Goal: Transaction & Acquisition: Purchase product/service

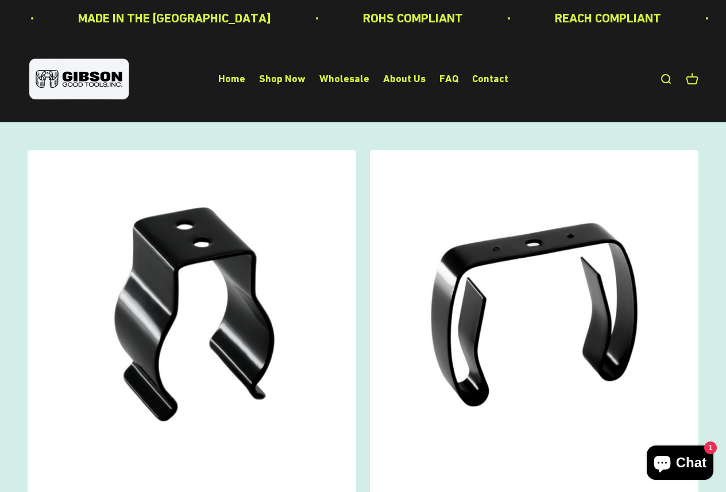
scroll to position [129, 0]
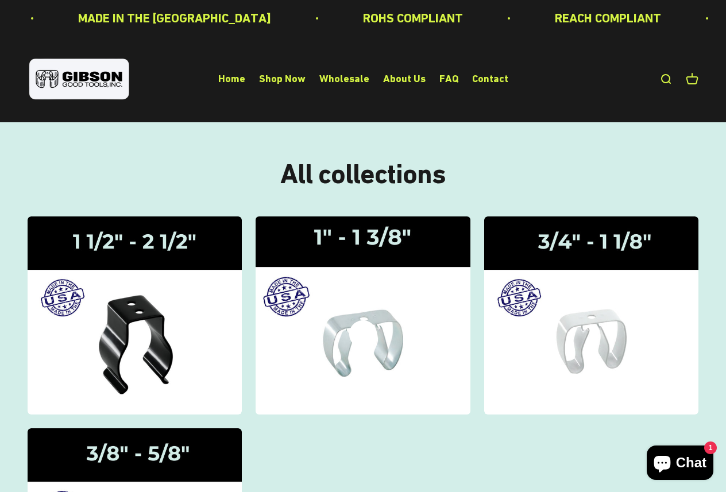
click at [349, 342] on icon at bounding box center [363, 335] width 28 height 28
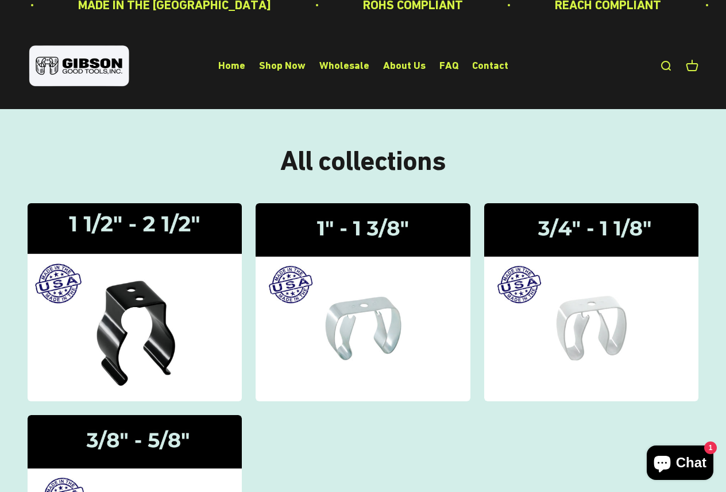
scroll to position [15, 0]
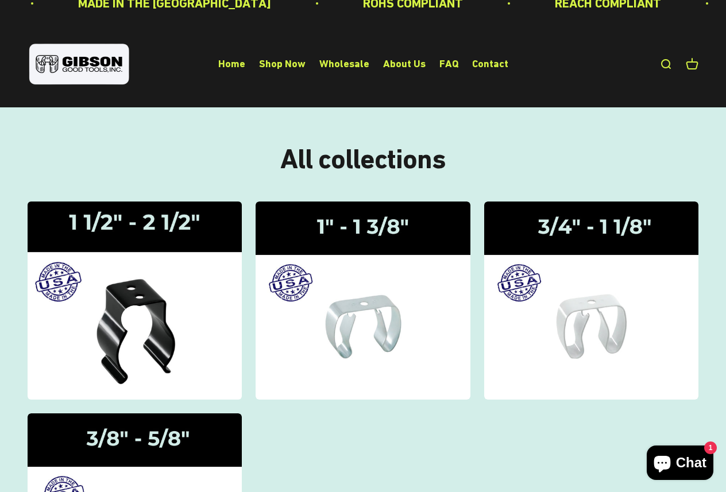
click at [145, 301] on div "Gripper Clips | 1 1/2" - 2 1/2"" at bounding box center [135, 301] width 28 height 0
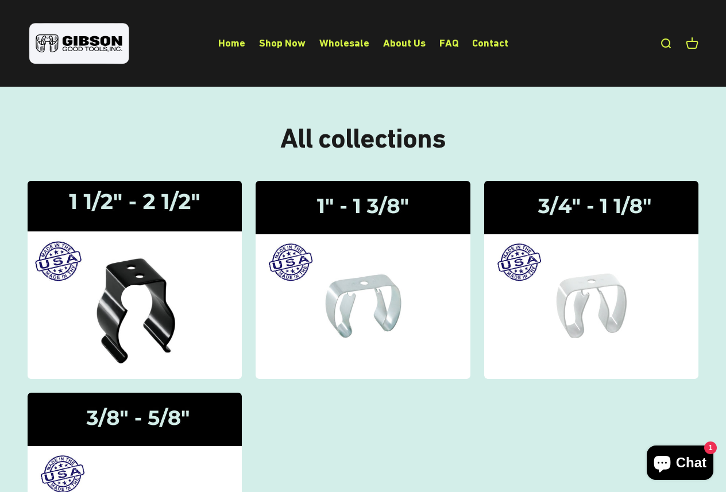
scroll to position [28, 0]
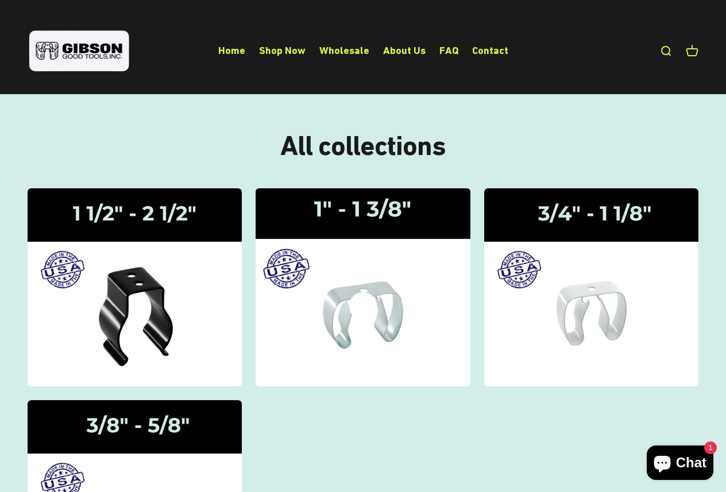
click at [332, 312] on img at bounding box center [363, 288] width 228 height 210
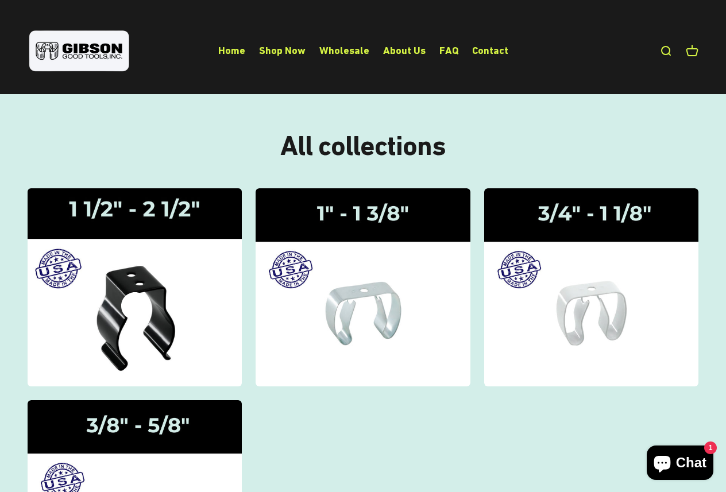
click at [151, 214] on img at bounding box center [135, 288] width 228 height 210
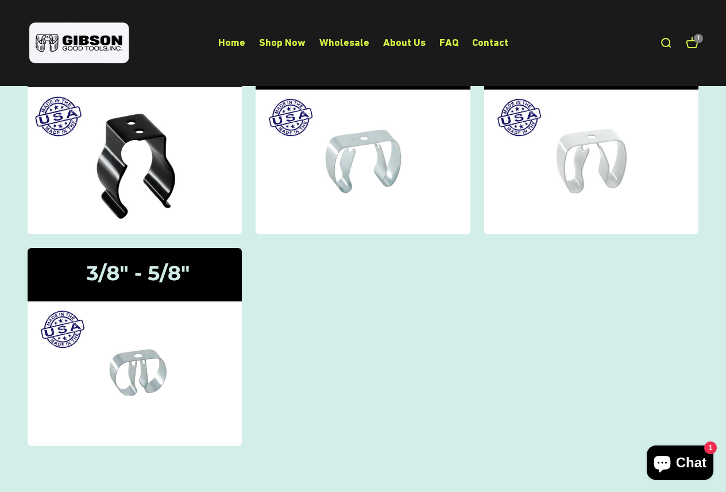
scroll to position [118, 0]
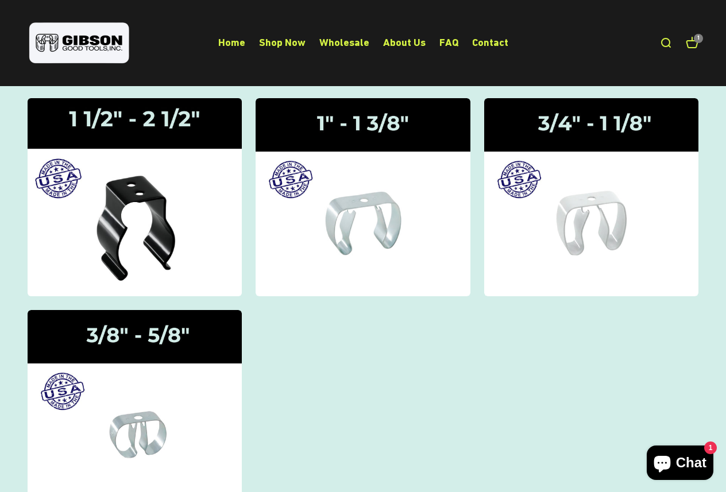
click at [155, 218] on img at bounding box center [135, 198] width 228 height 210
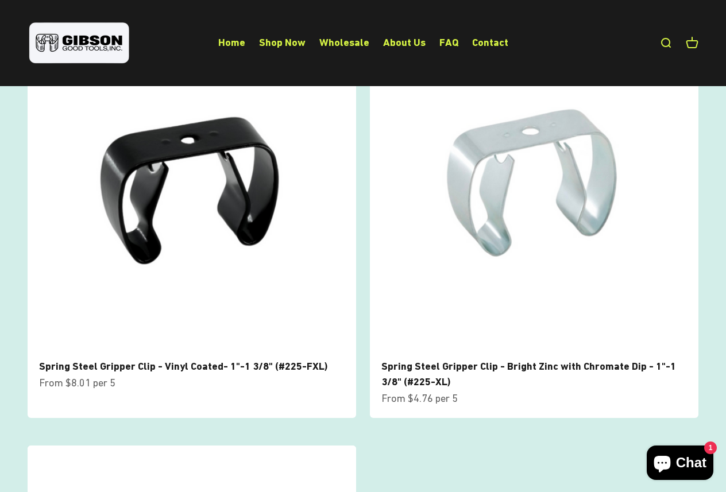
scroll to position [118, 0]
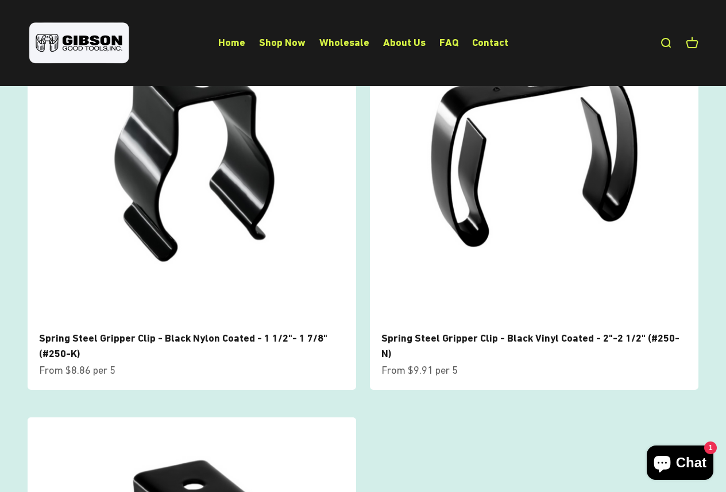
scroll to position [124, 0]
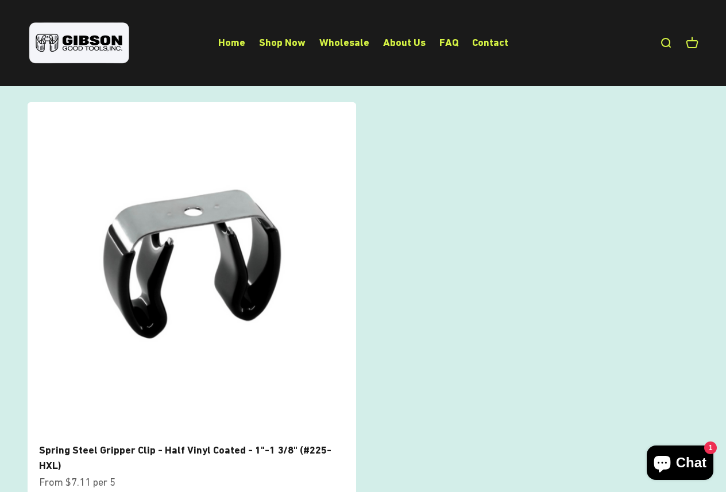
scroll to position [483, 0]
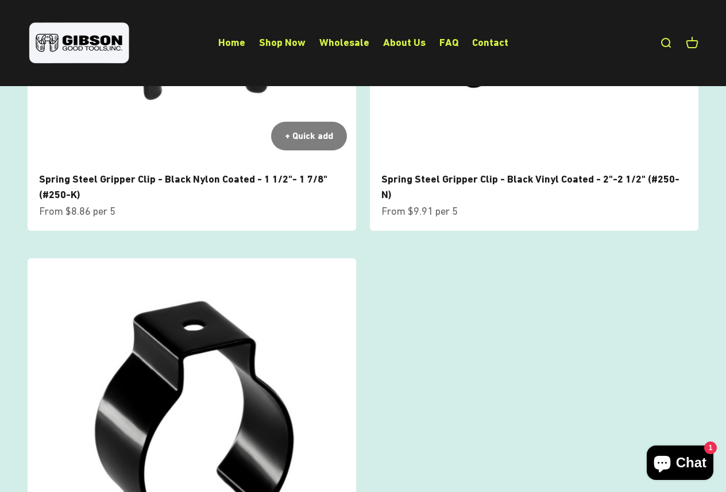
scroll to position [113, 0]
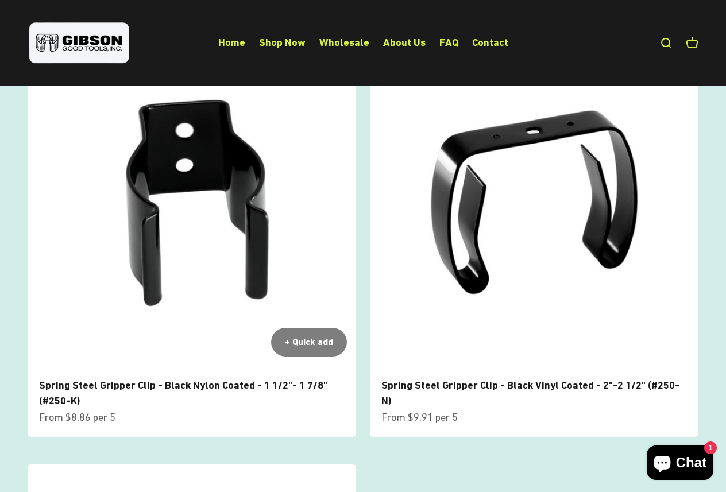
click at [211, 277] on img at bounding box center [192, 201] width 329 height 329
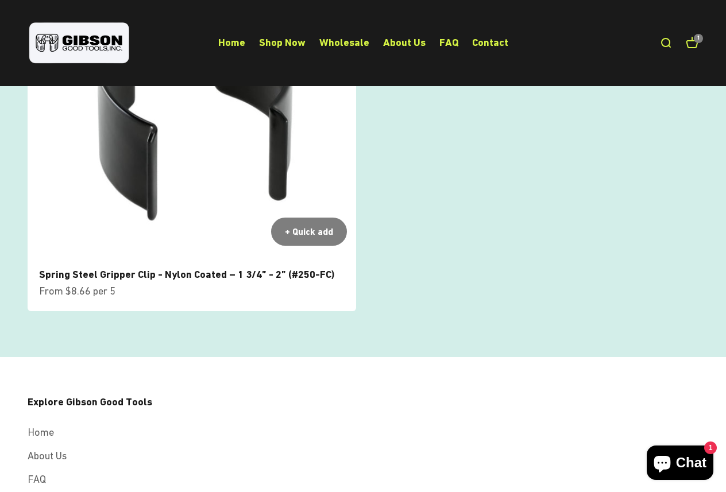
scroll to position [650, 0]
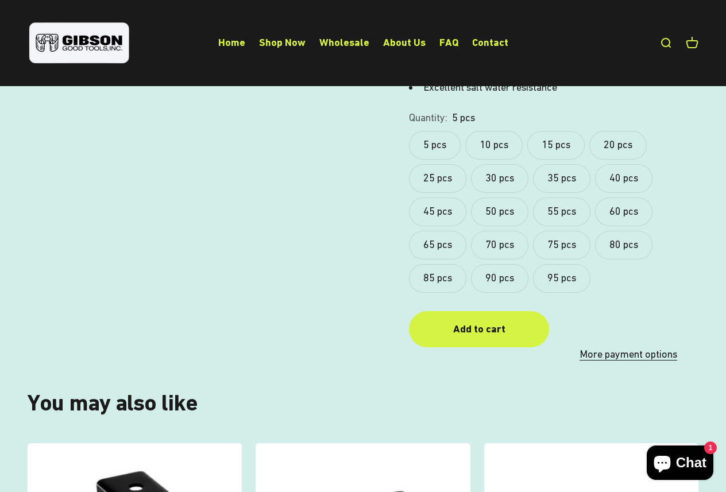
scroll to position [572, 0]
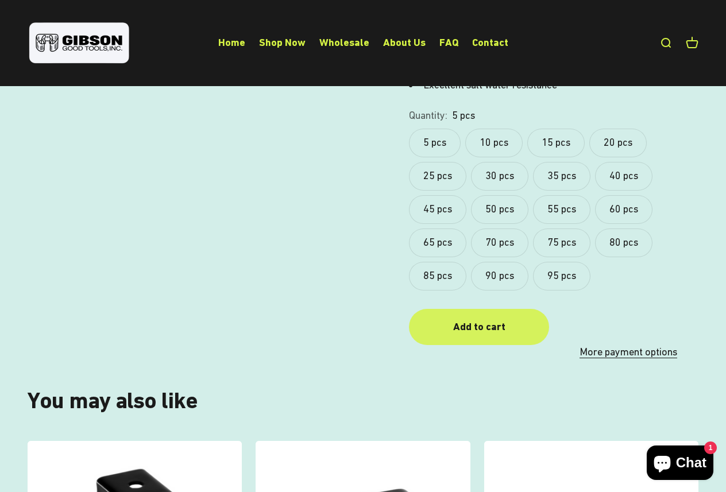
click at [450, 319] on div "Add to cart" at bounding box center [479, 327] width 94 height 17
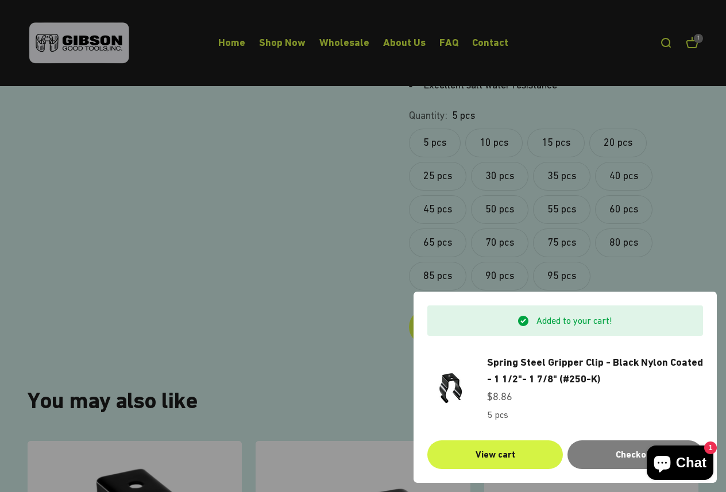
click at [298, 274] on div at bounding box center [363, 246] width 726 height 492
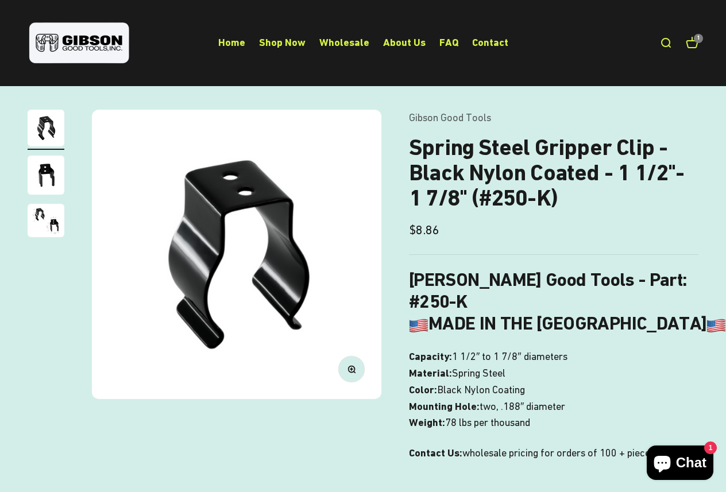
scroll to position [0, 0]
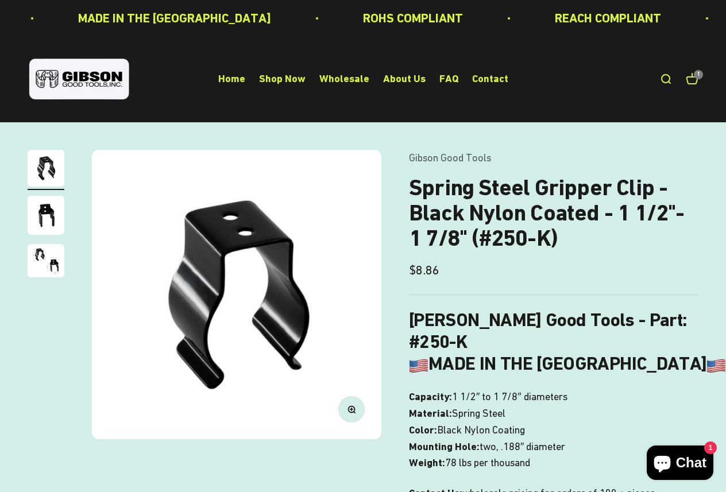
click at [47, 224] on img "Go to item 2" at bounding box center [46, 215] width 37 height 39
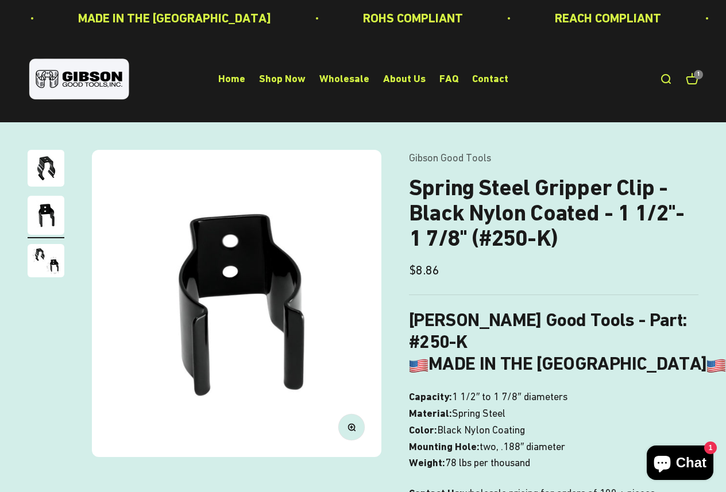
click at [48, 259] on img "Go to item 3" at bounding box center [46, 260] width 37 height 33
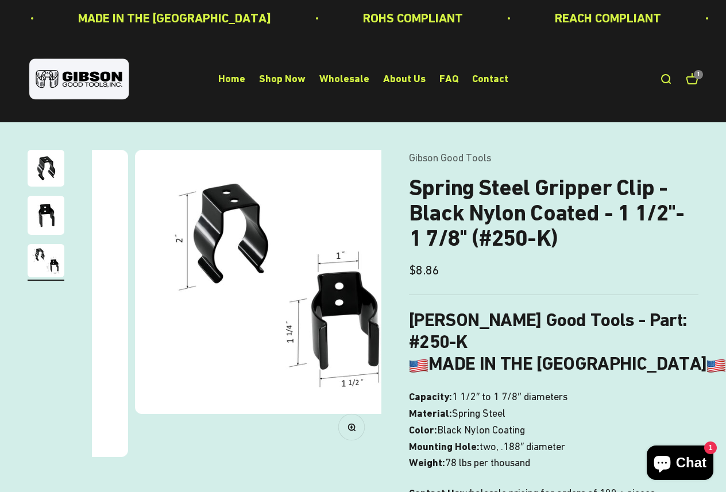
scroll to position [0, 593]
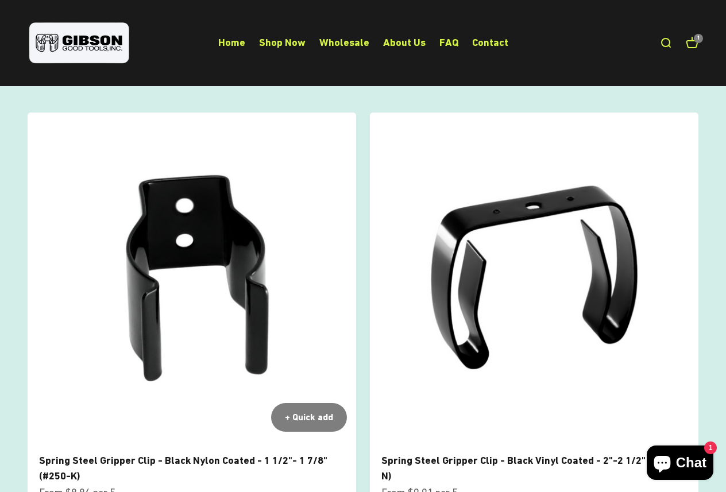
scroll to position [22, 0]
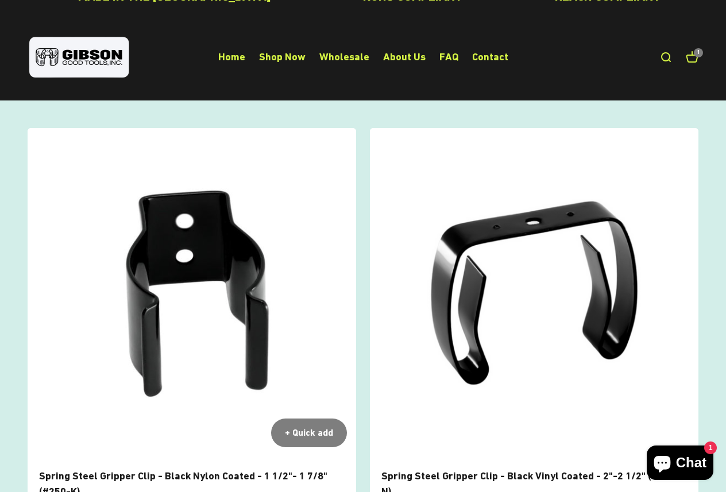
click at [195, 292] on img at bounding box center [192, 292] width 329 height 329
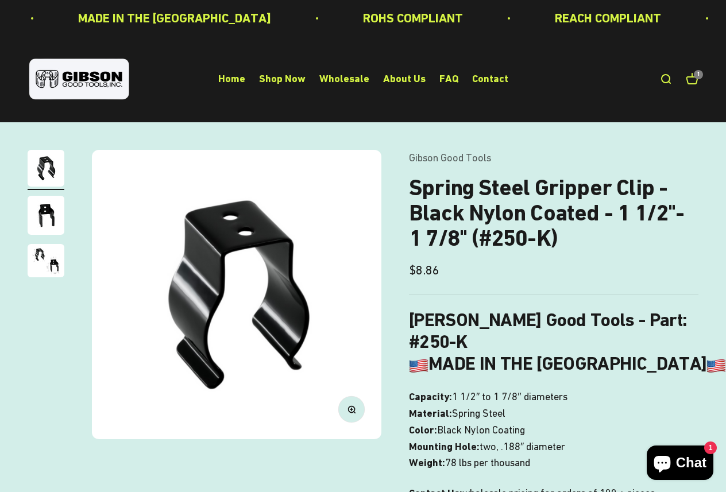
click at [694, 76] on cart-count "1" at bounding box center [698, 74] width 9 height 9
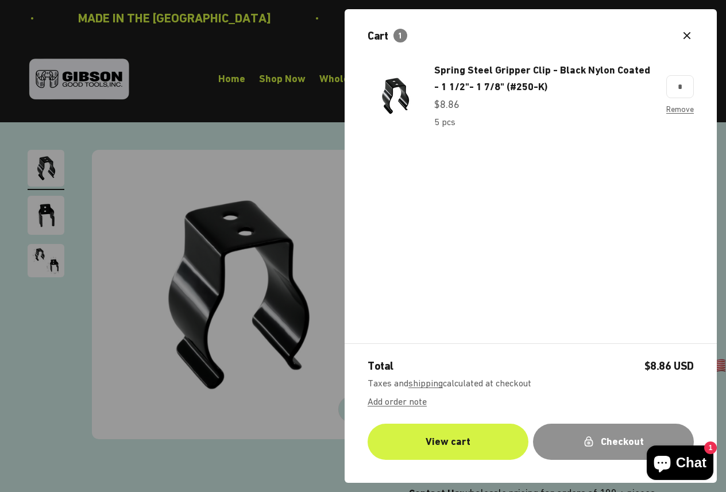
click at [588, 438] on icon "submit" at bounding box center [589, 442] width 10 height 10
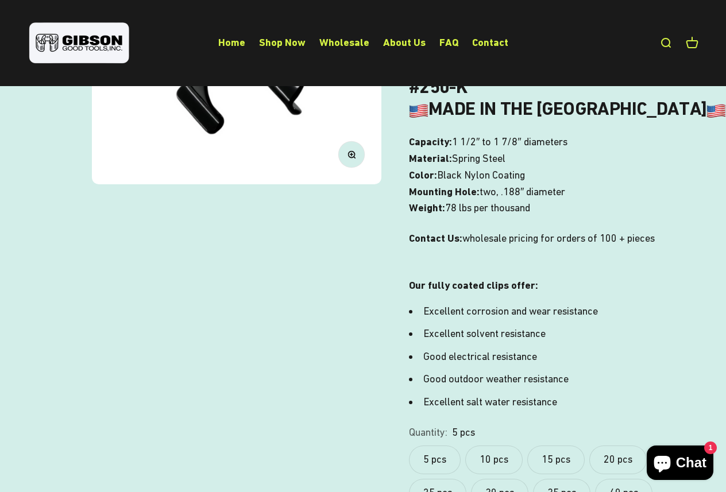
scroll to position [483, 0]
